Goal: Task Accomplishment & Management: Use online tool/utility

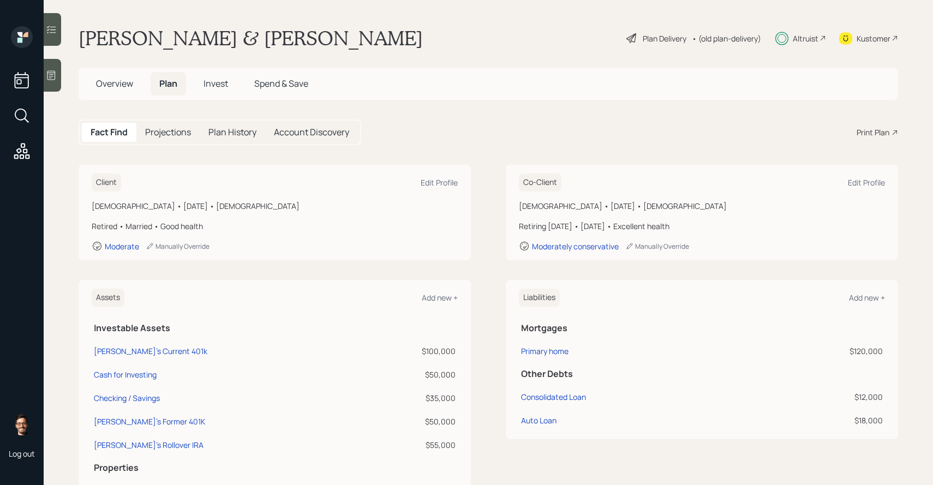
click at [863, 131] on div "Print Plan" at bounding box center [872, 132] width 33 height 11
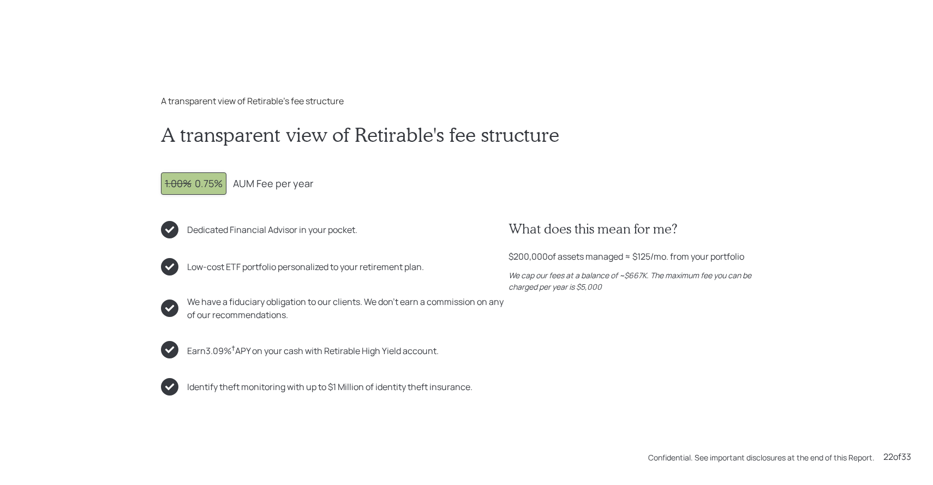
scroll to position [15518, 0]
